Goal: Task Accomplishment & Management: Manage account settings

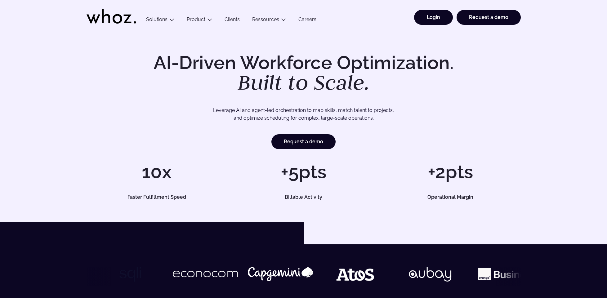
click at [428, 14] on link "Login" at bounding box center [433, 17] width 39 height 15
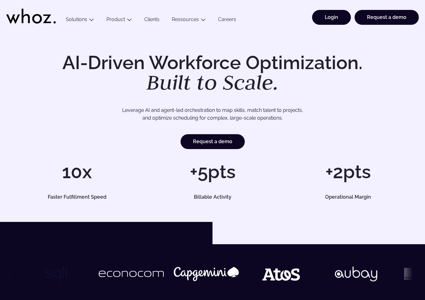
click at [323, 12] on link "Login" at bounding box center [331, 17] width 39 height 15
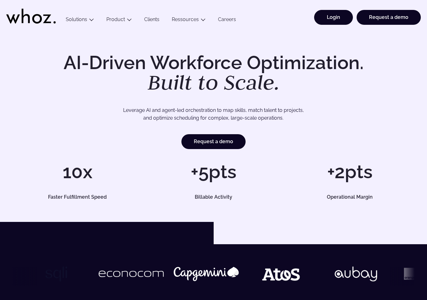
click at [348, 15] on link "Login" at bounding box center [333, 17] width 39 height 15
